Goal: Transaction & Acquisition: Book appointment/travel/reservation

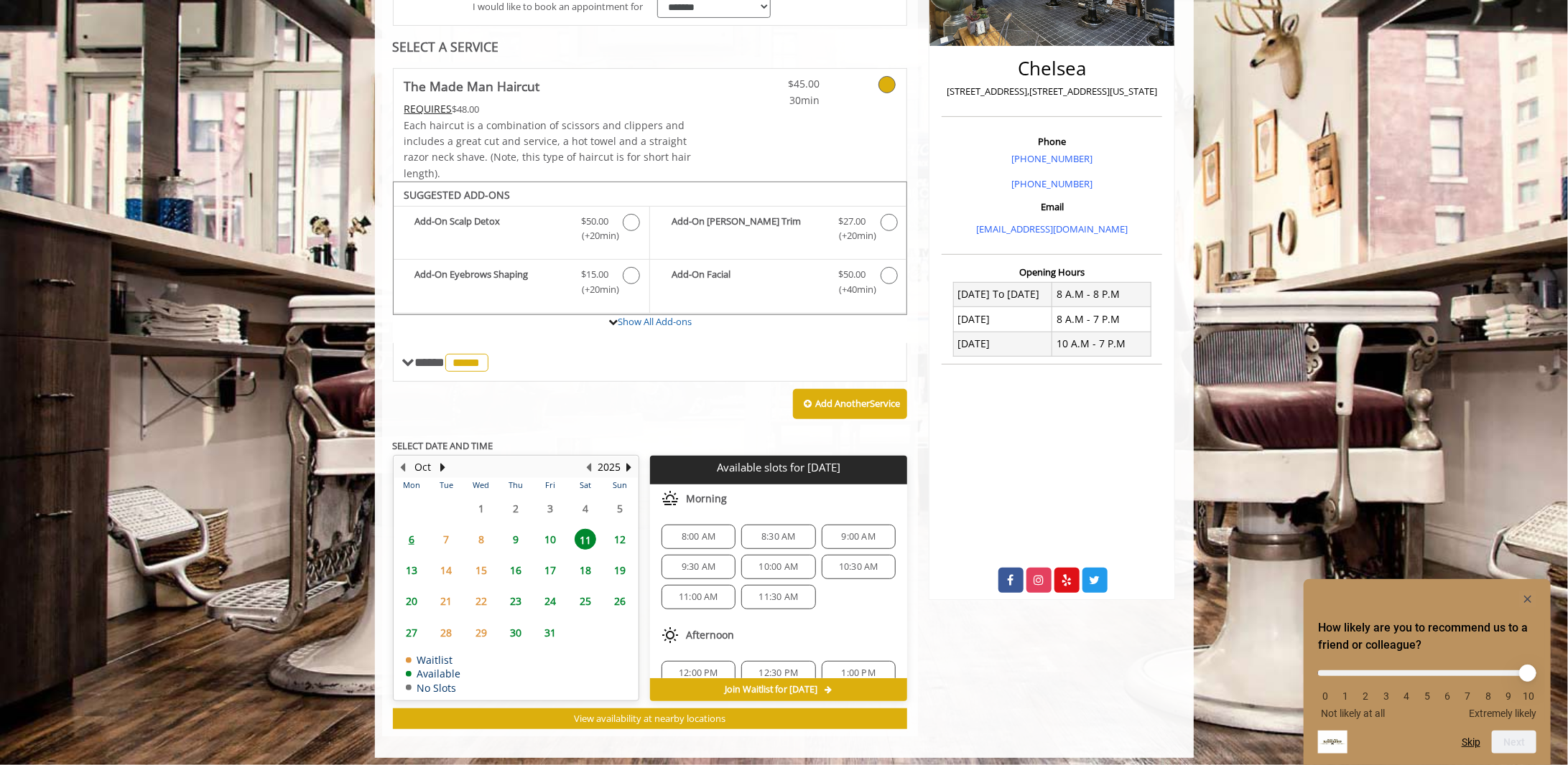
scroll to position [310, 0]
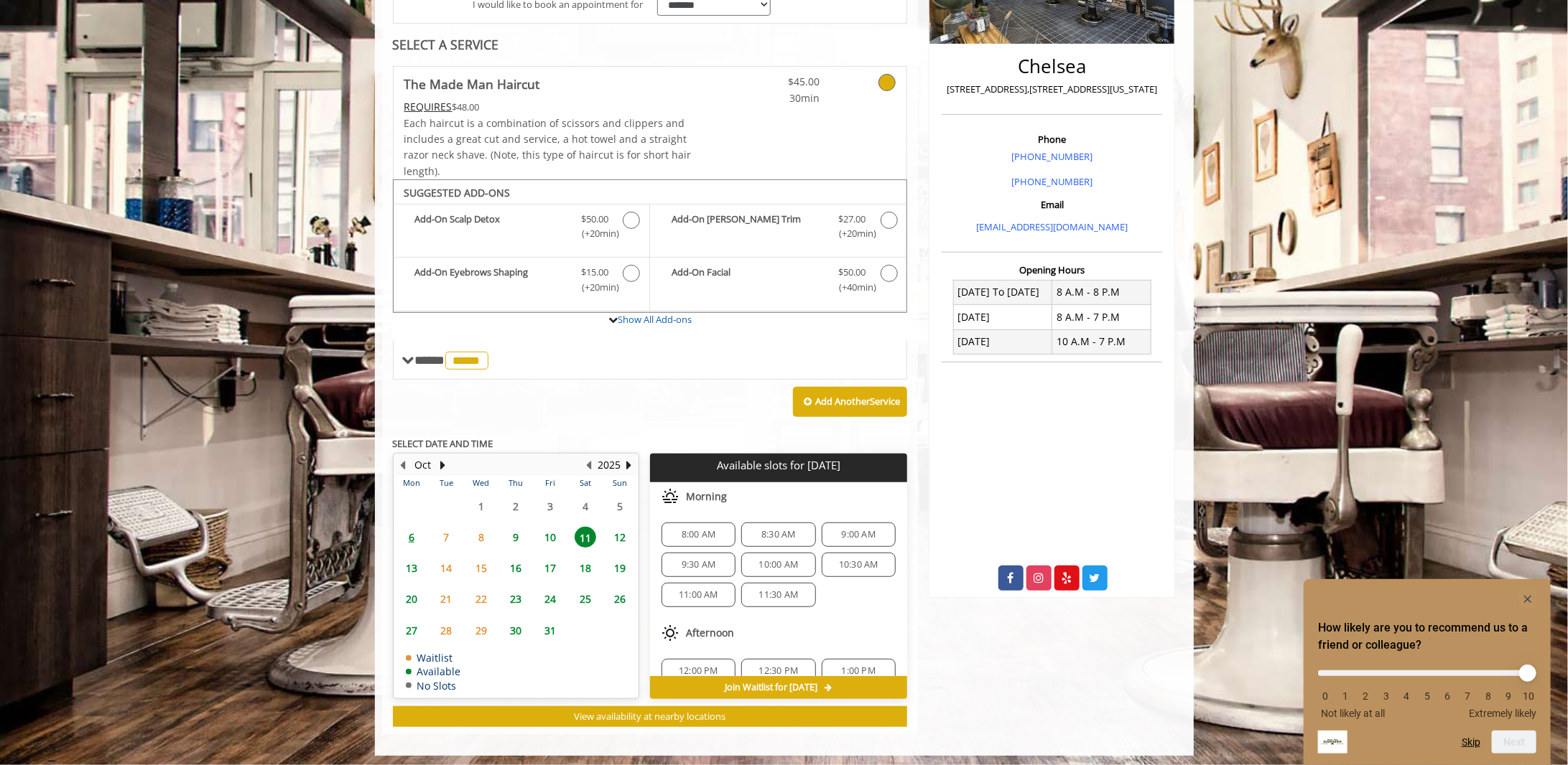
click at [774, 567] on span "11:30 AM" at bounding box center [779, 595] width 39 height 12
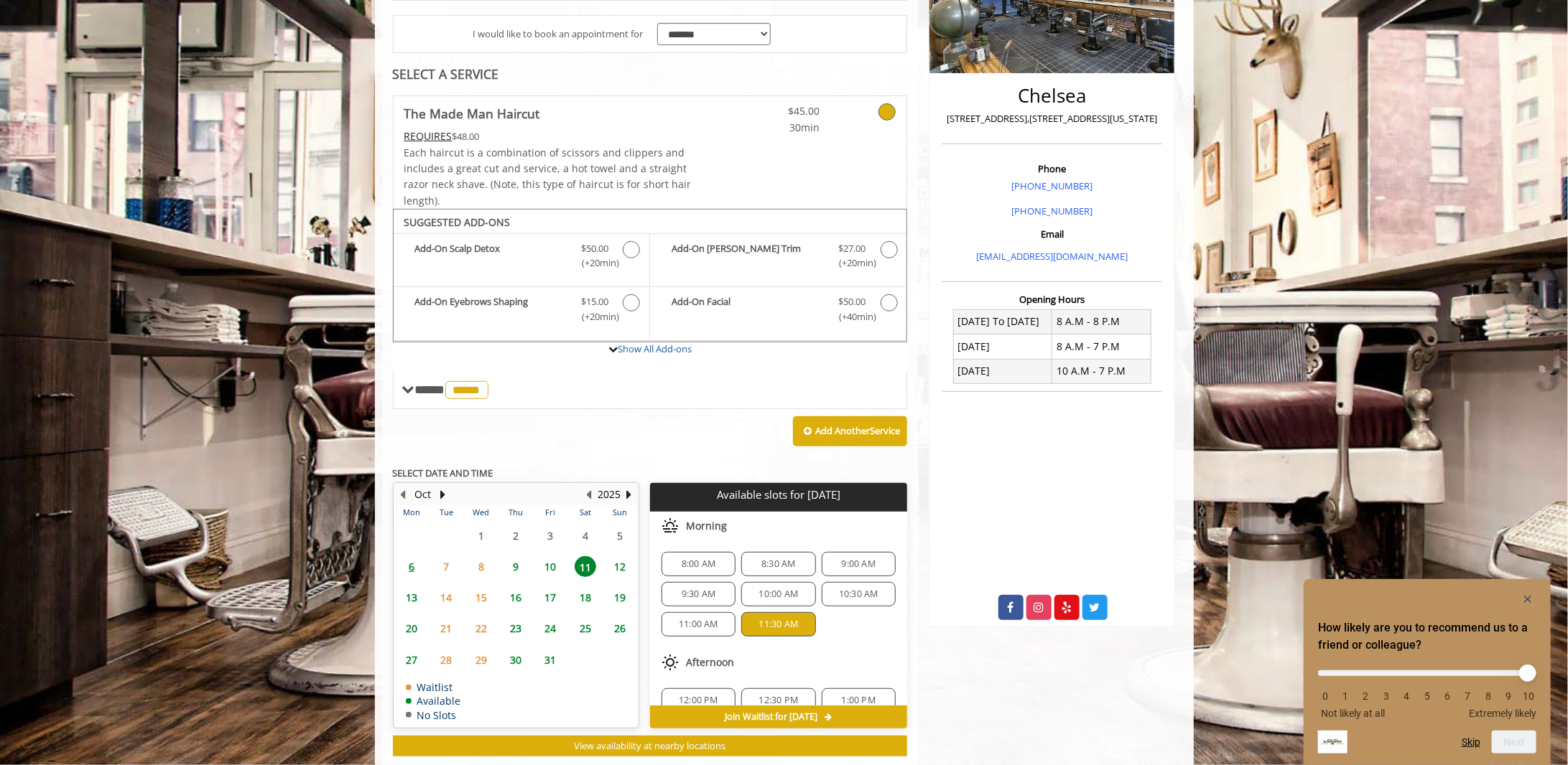
scroll to position [495, 0]
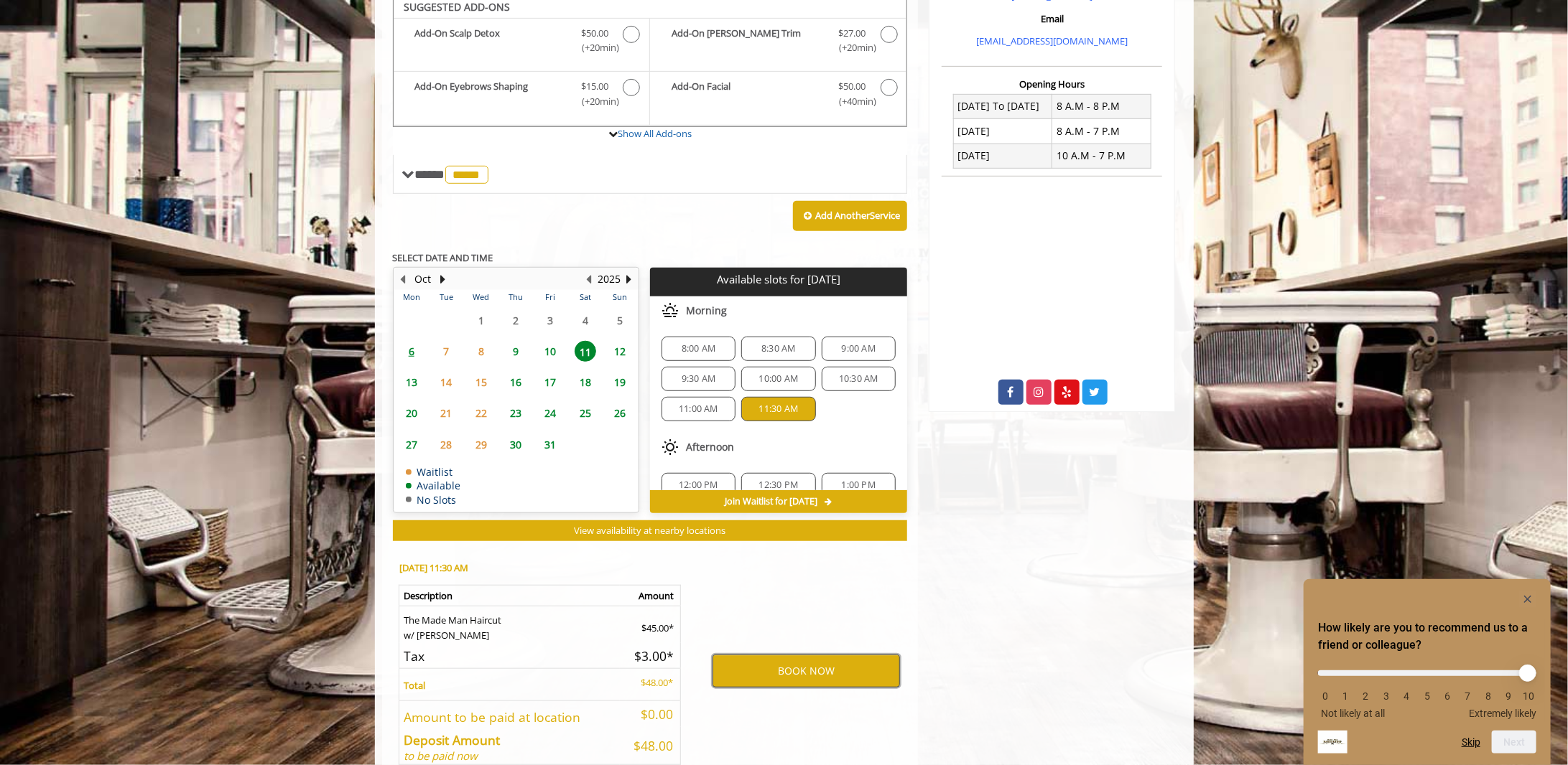
click at [808, 567] on button "BOOK NOW" at bounding box center [806, 671] width 187 height 33
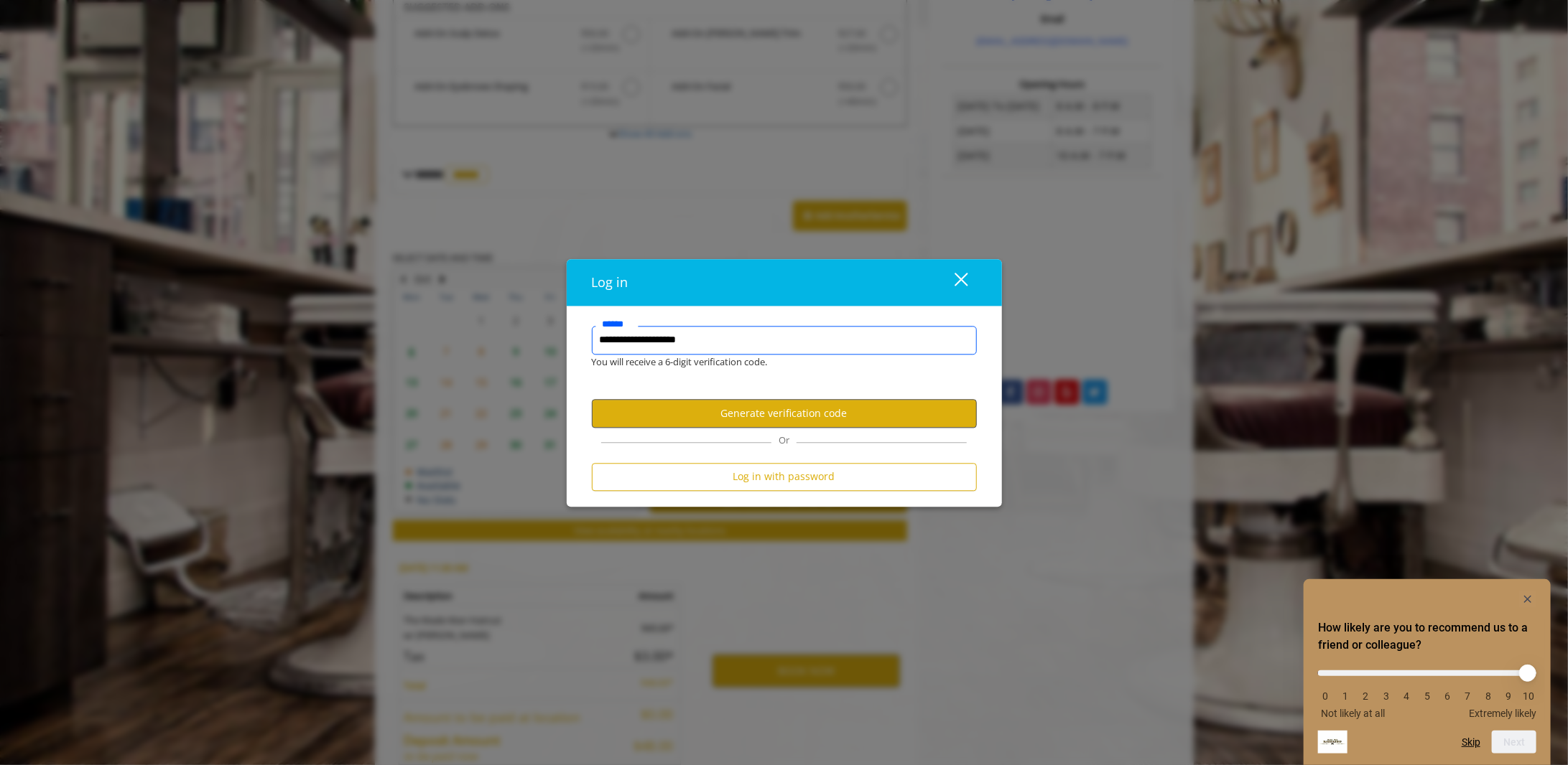
type input "**********"
click at [821, 410] on button "Generate verification code" at bounding box center [784, 413] width 385 height 28
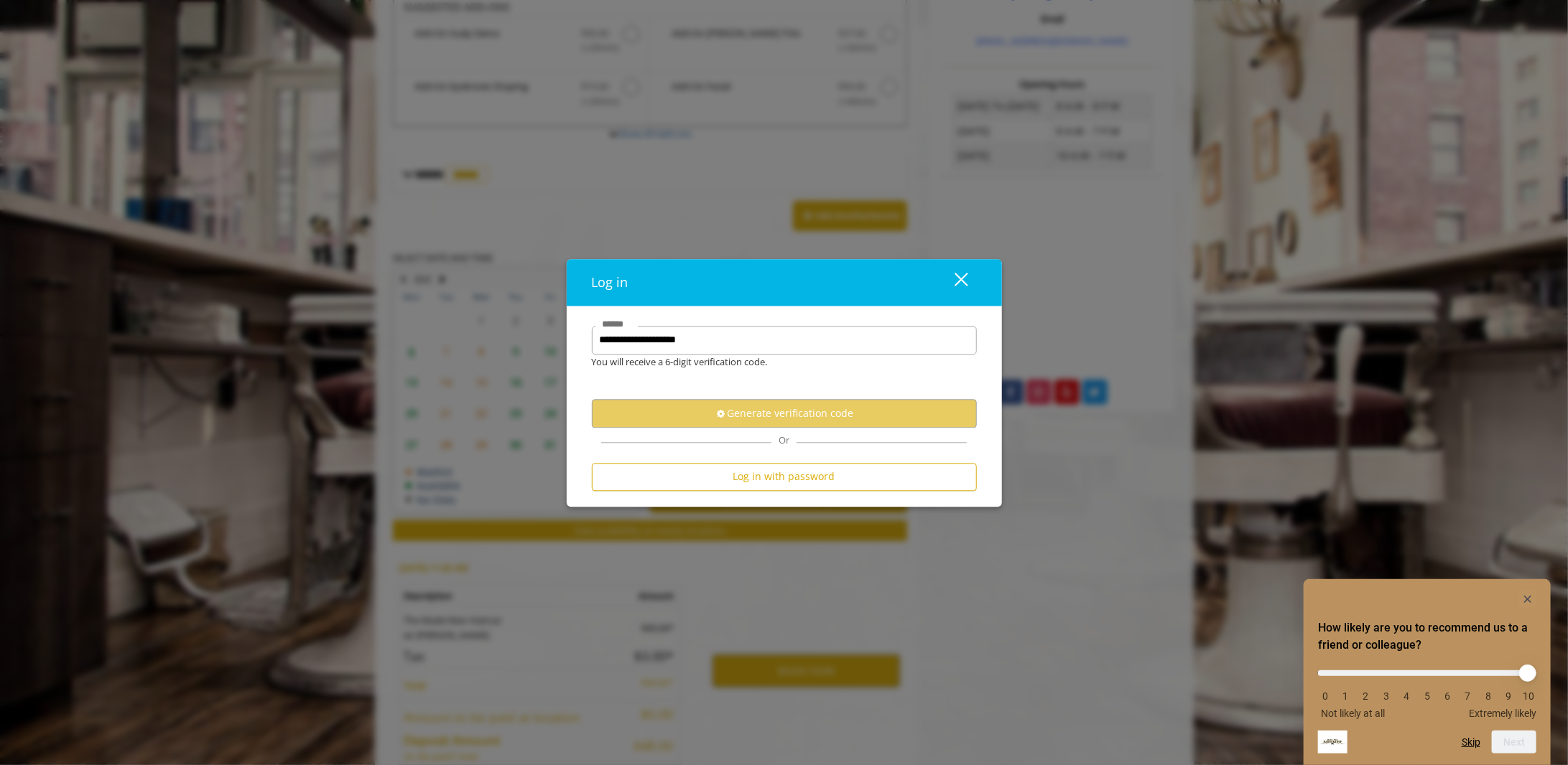
scroll to position [0, 0]
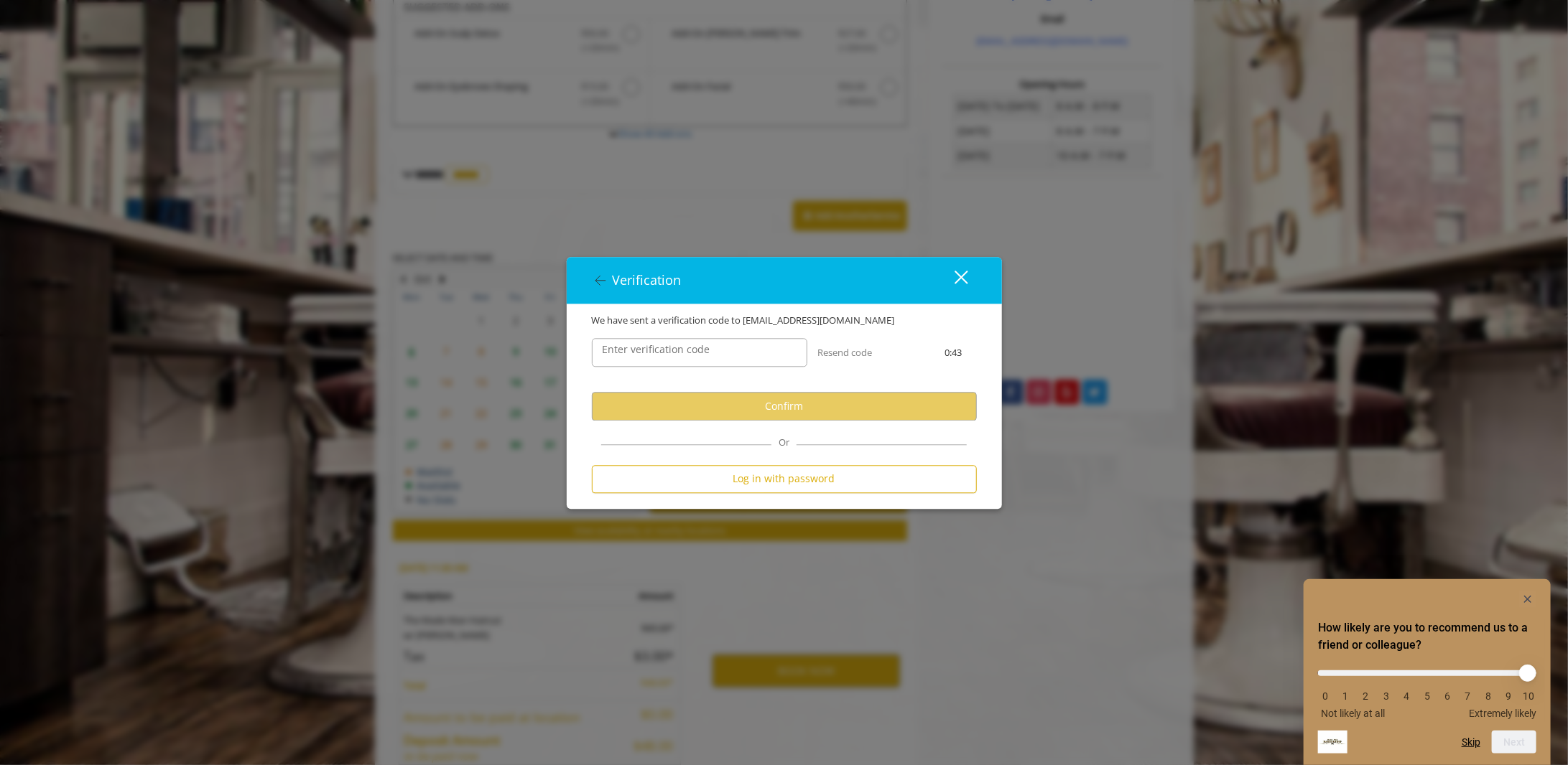
click at [685, 351] on label "Enter verification code" at bounding box center [657, 350] width 122 height 16
click at [685, 351] on input "Enter verification code" at bounding box center [699, 353] width 216 height 29
paste input "******"
type input "******"
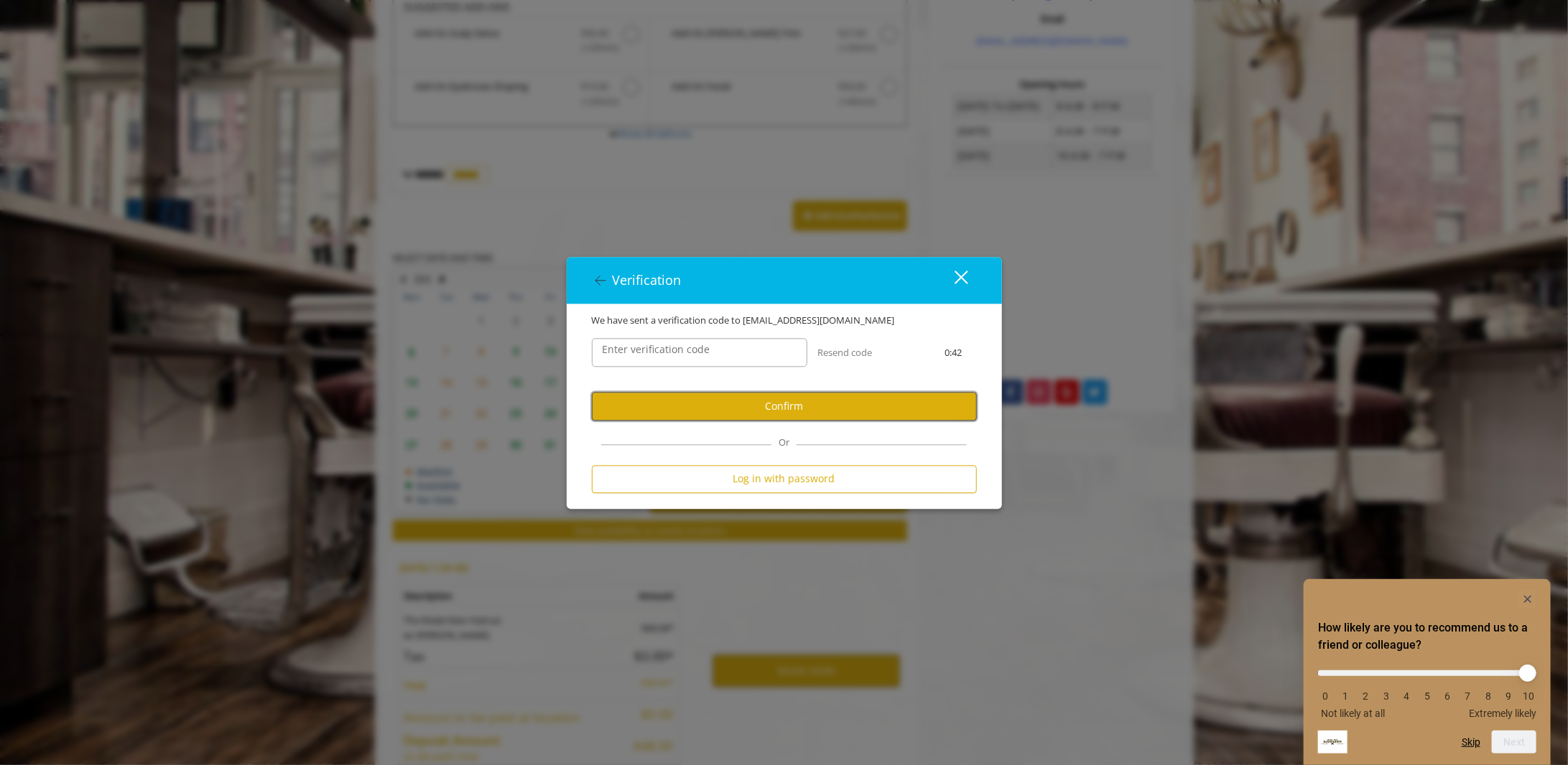
click at [770, 417] on button "Confirm" at bounding box center [784, 406] width 385 height 28
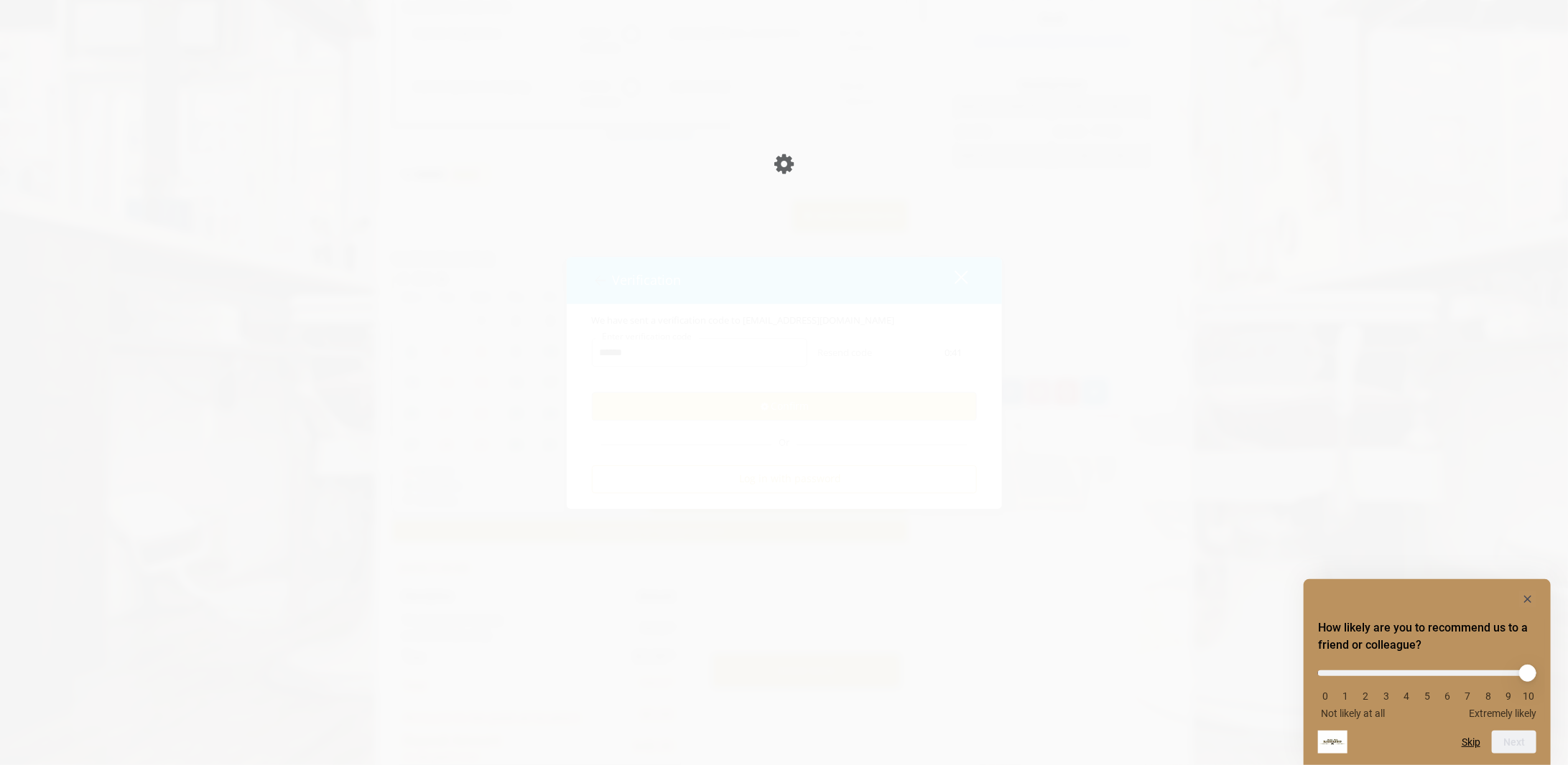
scroll to position [445, 0]
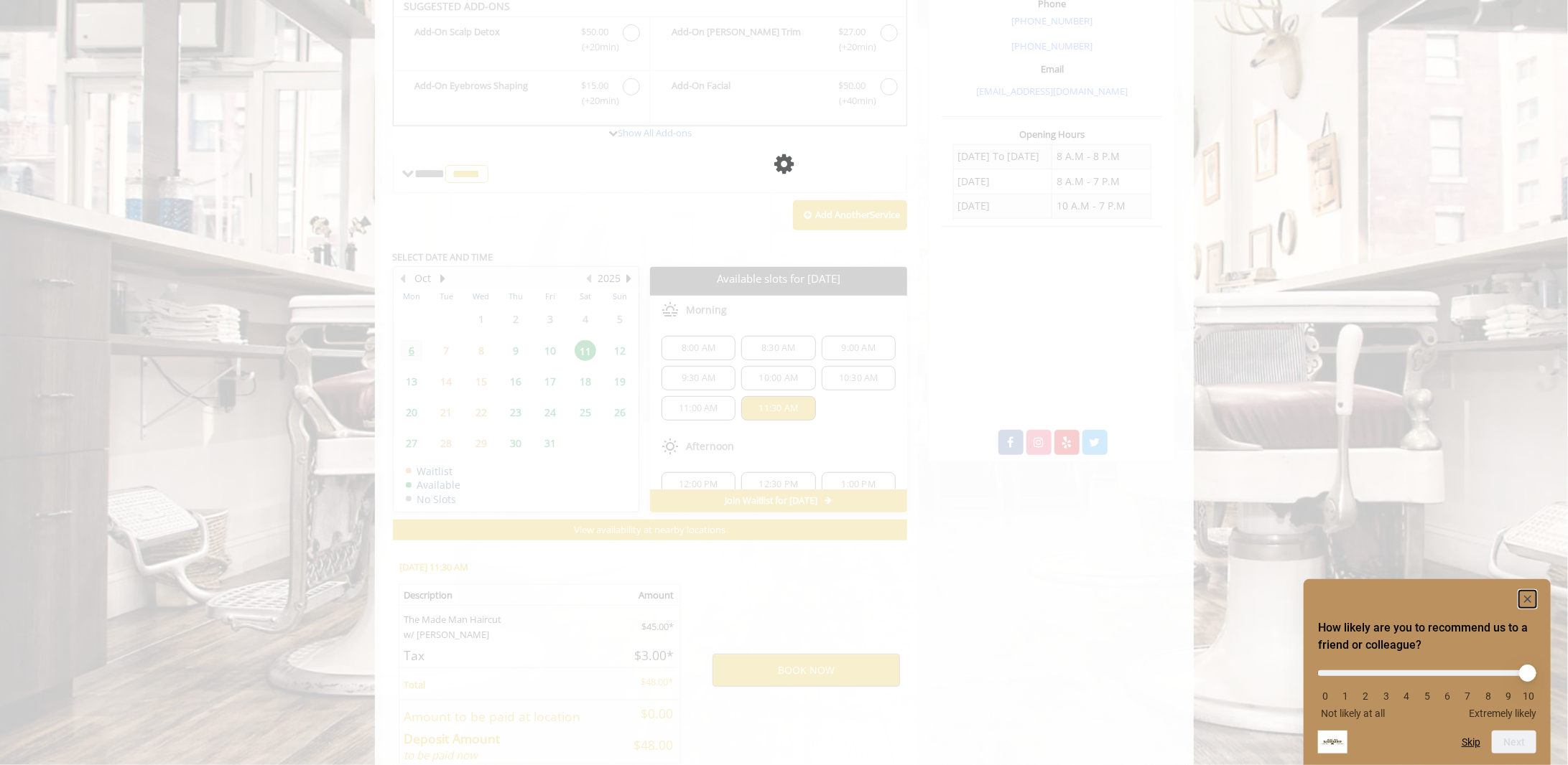
click at [1094, 567] on rect "Hide survey" at bounding box center [1528, 600] width 17 height 17
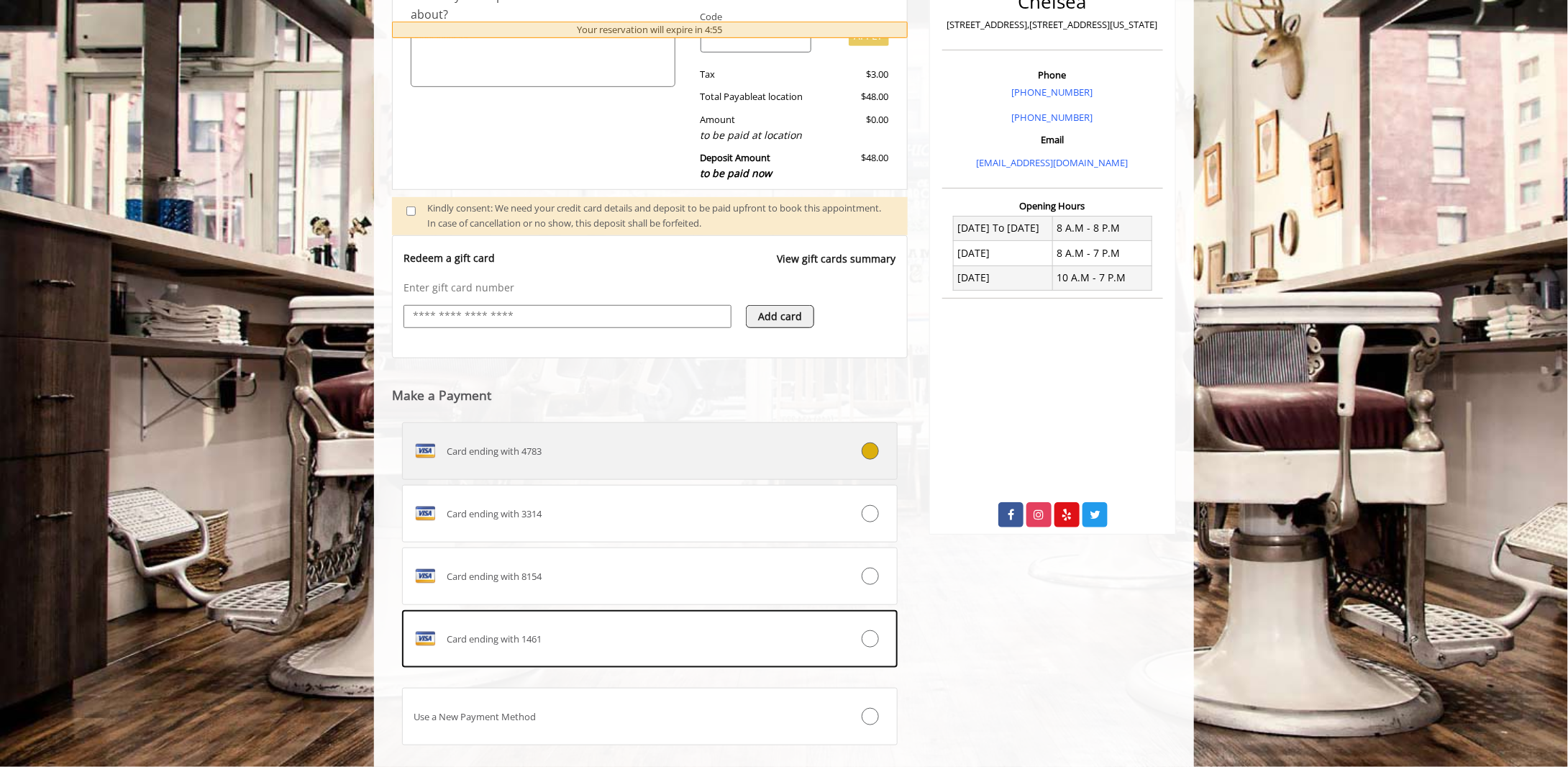
scroll to position [380, 0]
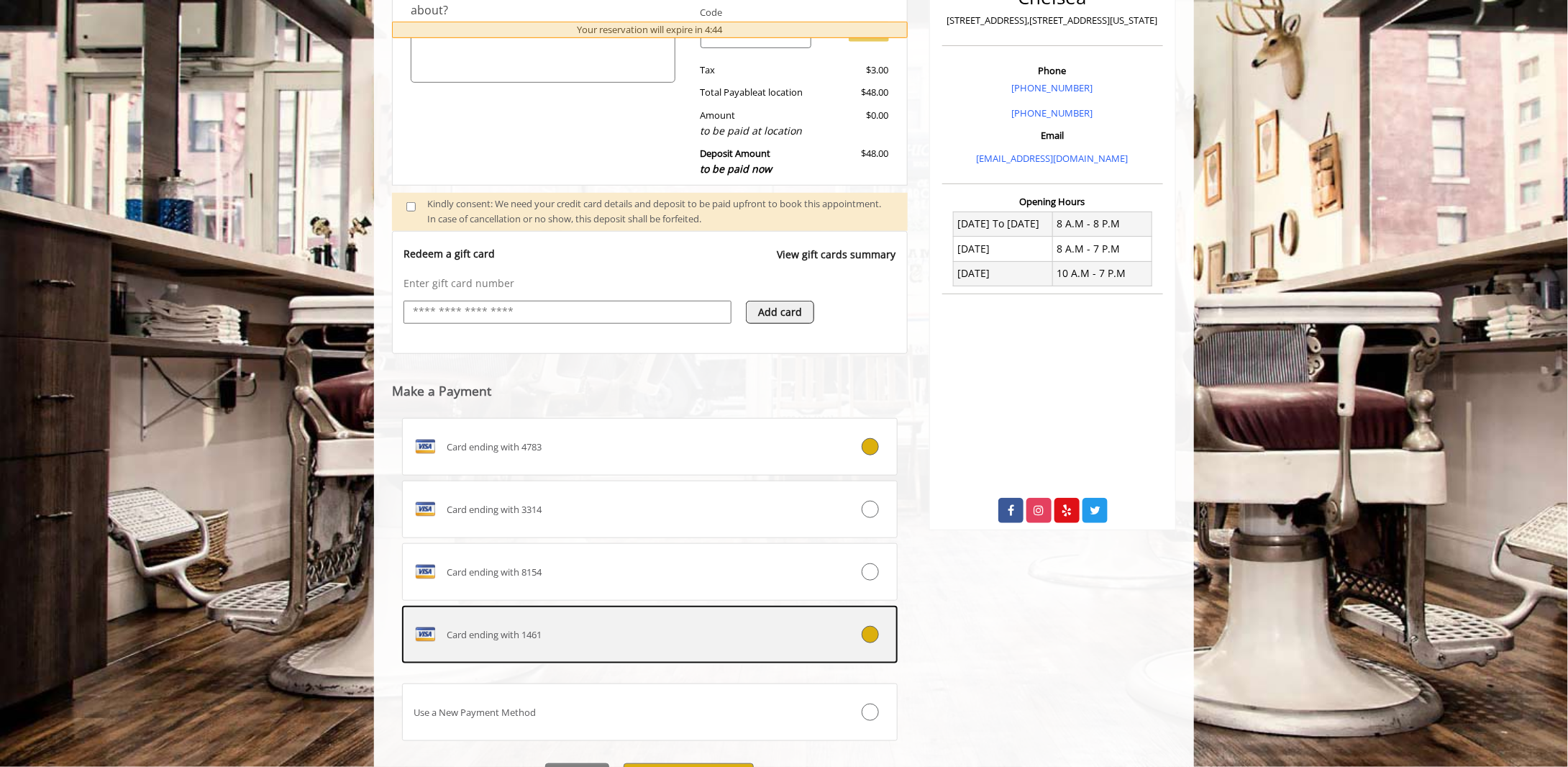
click at [876, 569] on icon at bounding box center [870, 635] width 17 height 17
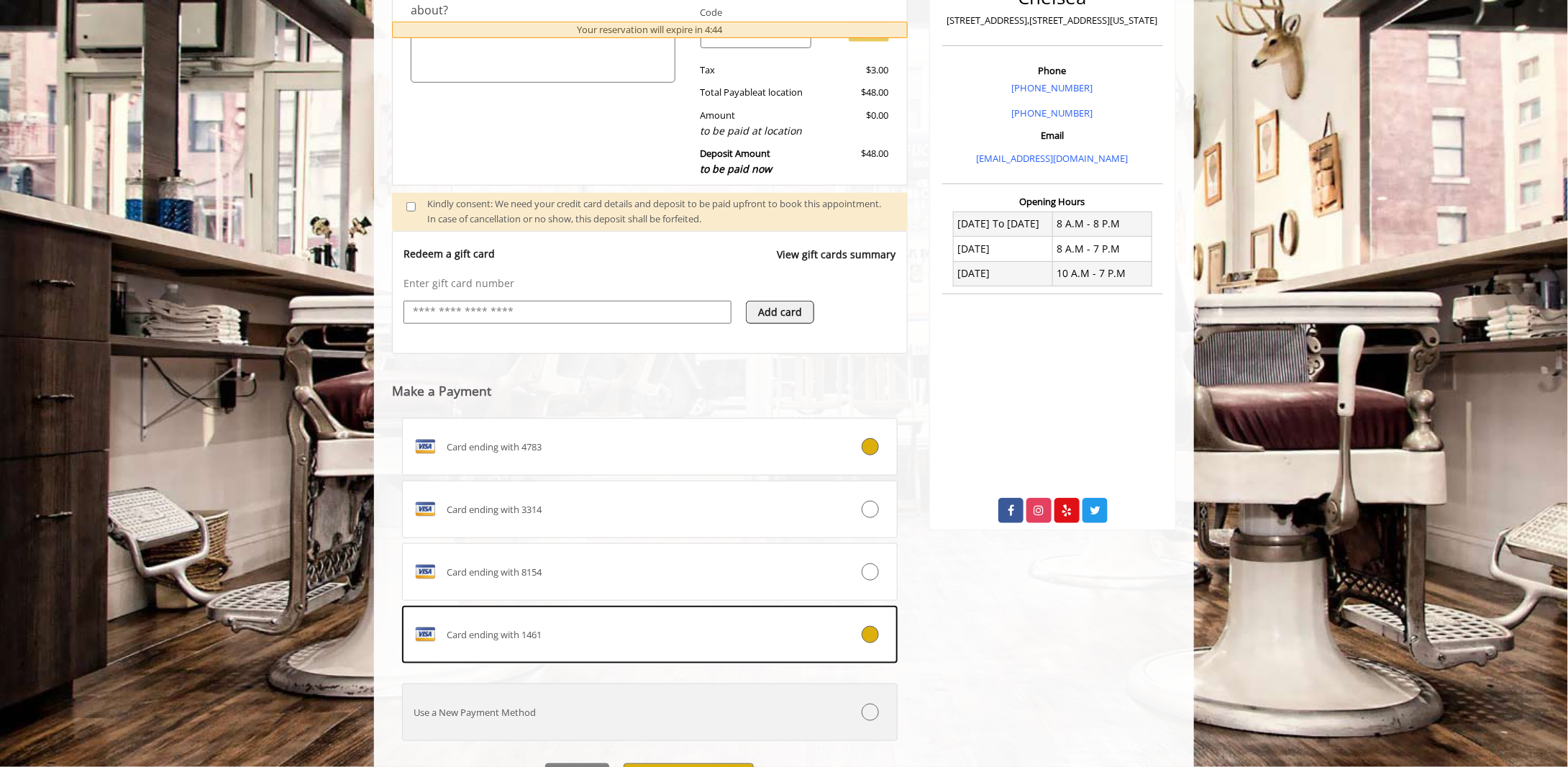
scroll to position [456, 0]
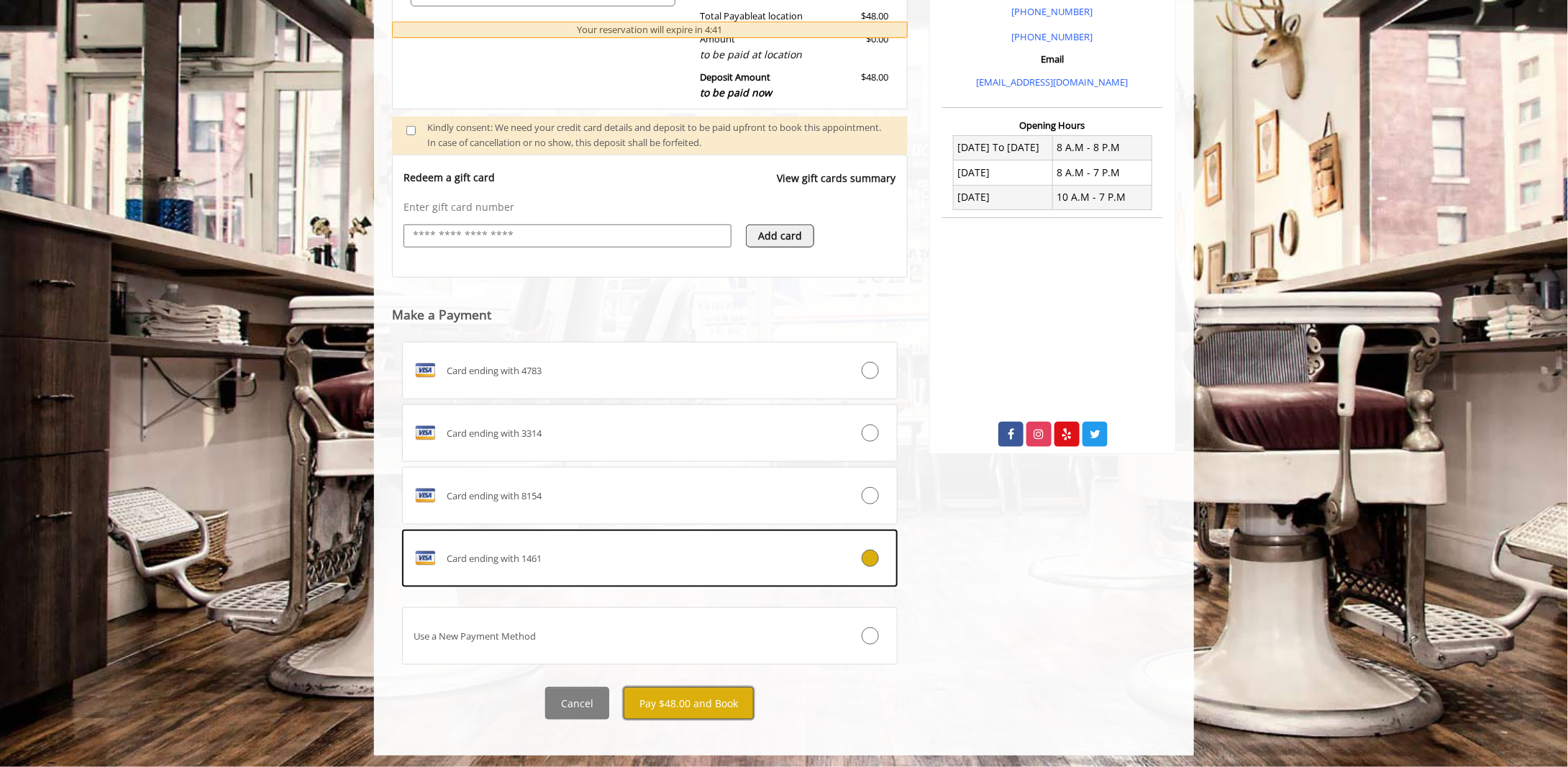
click at [724, 569] on button "Pay $48.00 and Book" at bounding box center [688, 703] width 130 height 33
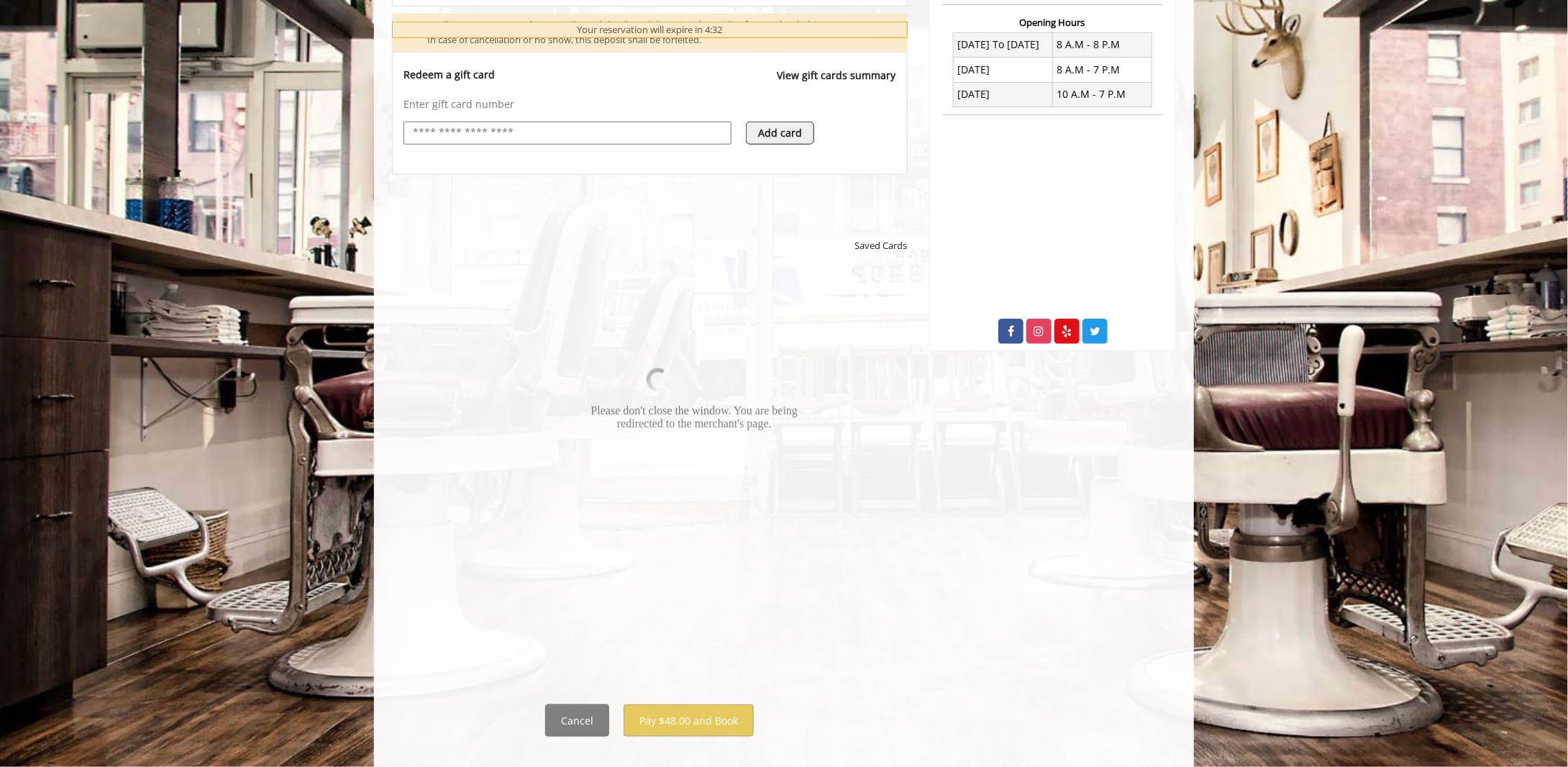
scroll to position [576, 0]
